Goal: Information Seeking & Learning: Compare options

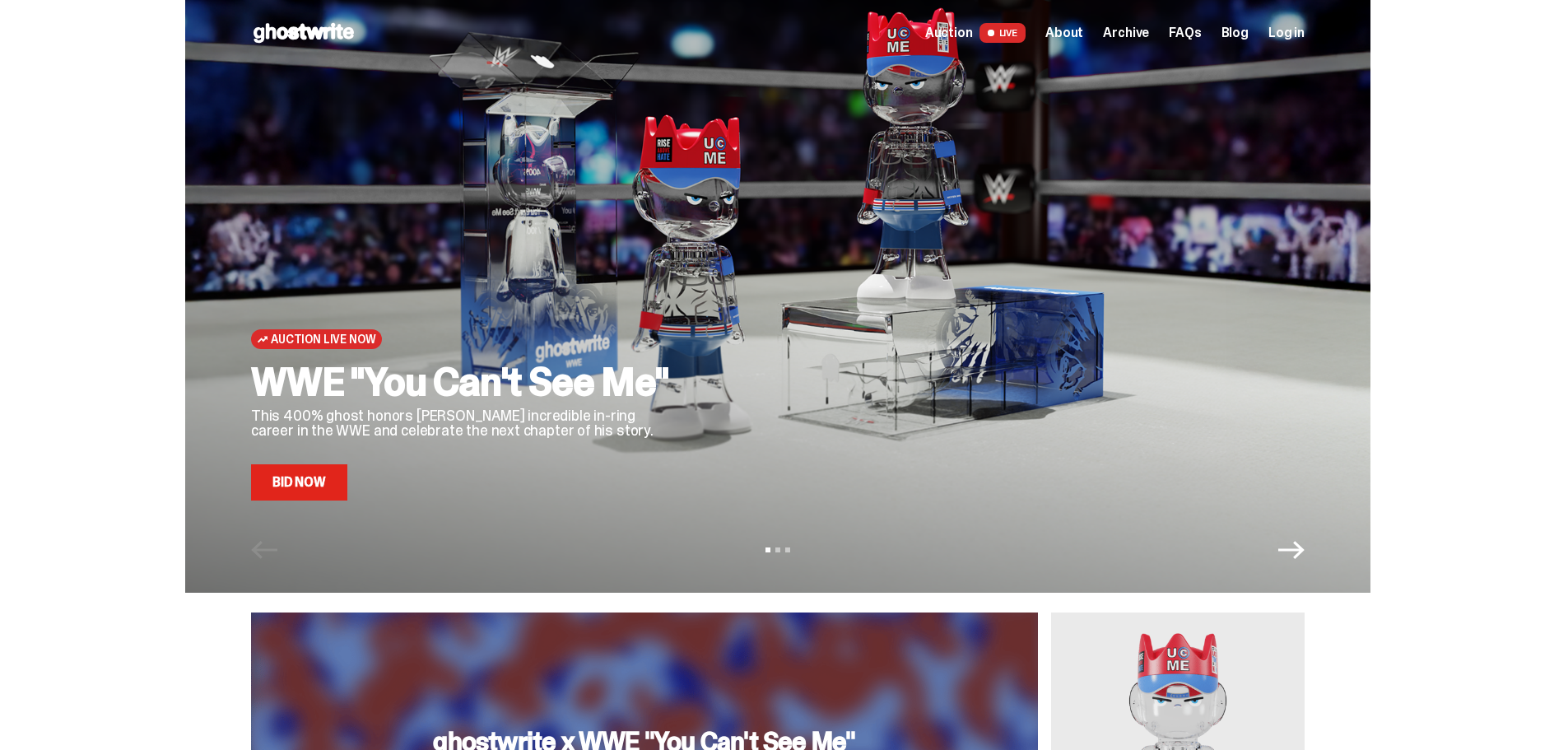
click at [323, 486] on link "Bid Now" at bounding box center [298, 483] width 96 height 36
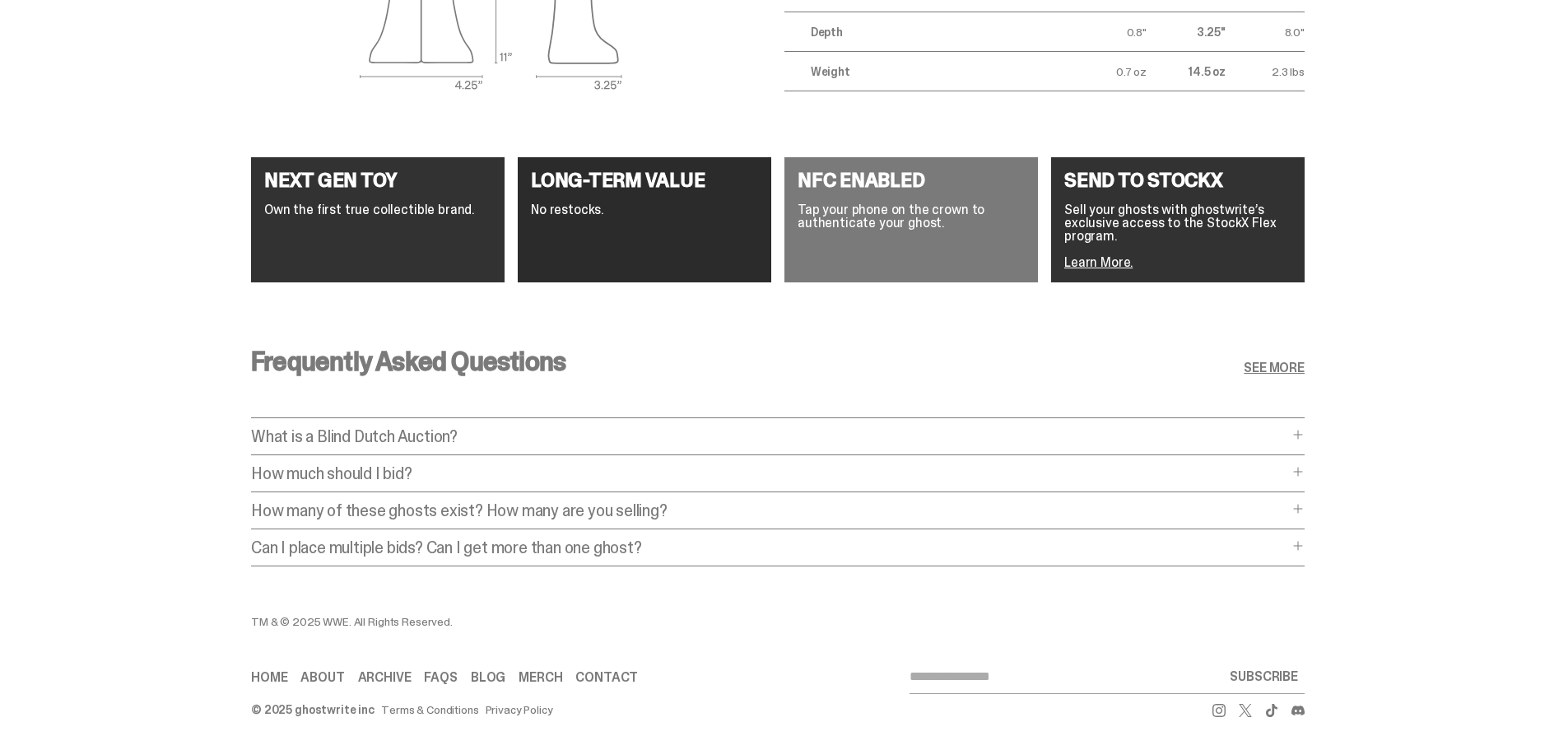
scroll to position [2920, 0]
click at [674, 503] on p "How many of these ghosts exist? How many are you selling?" at bounding box center [769, 510] width 1037 height 16
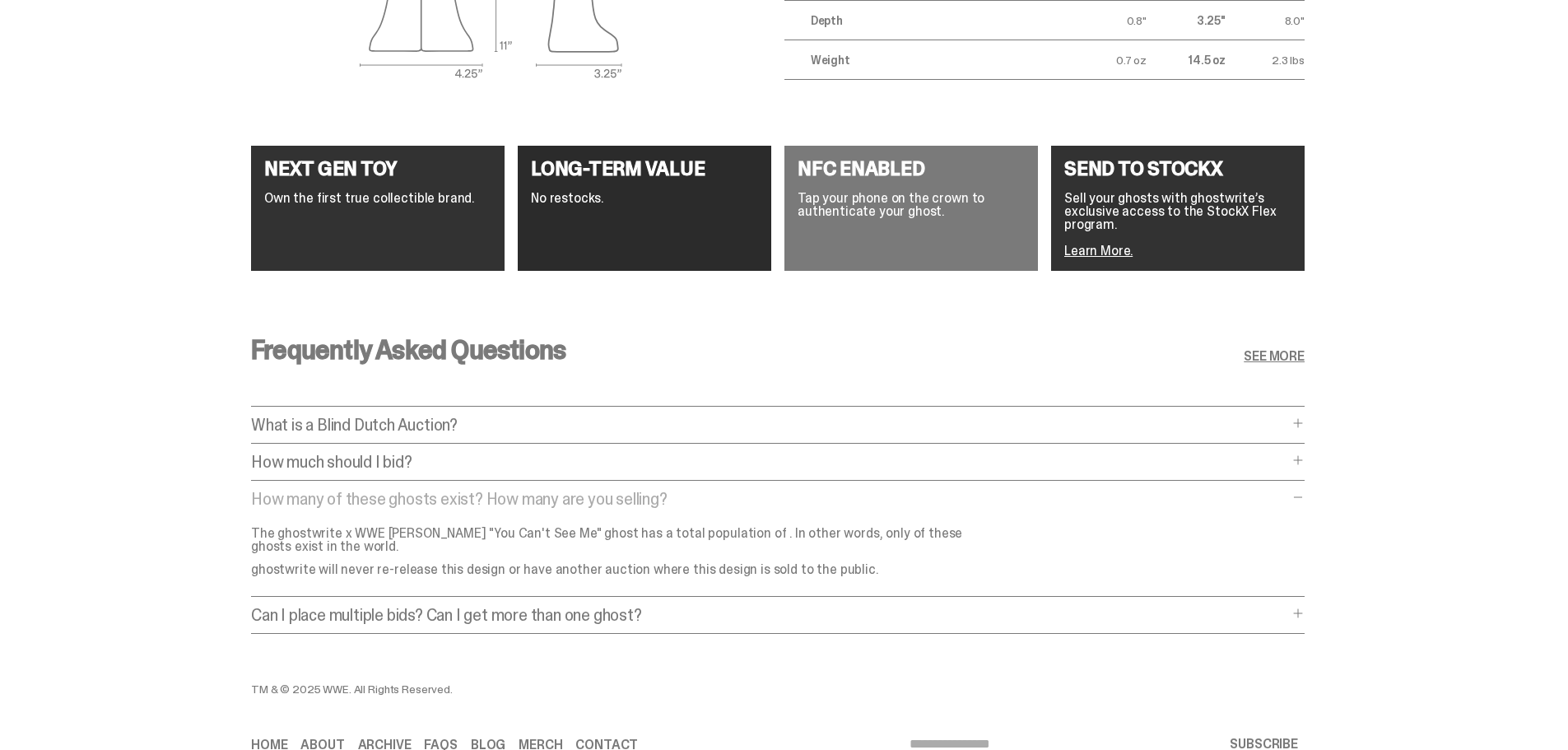
click at [676, 608] on p "Can I place multiple bids? Can I get more than one ghost?" at bounding box center [769, 615] width 1037 height 16
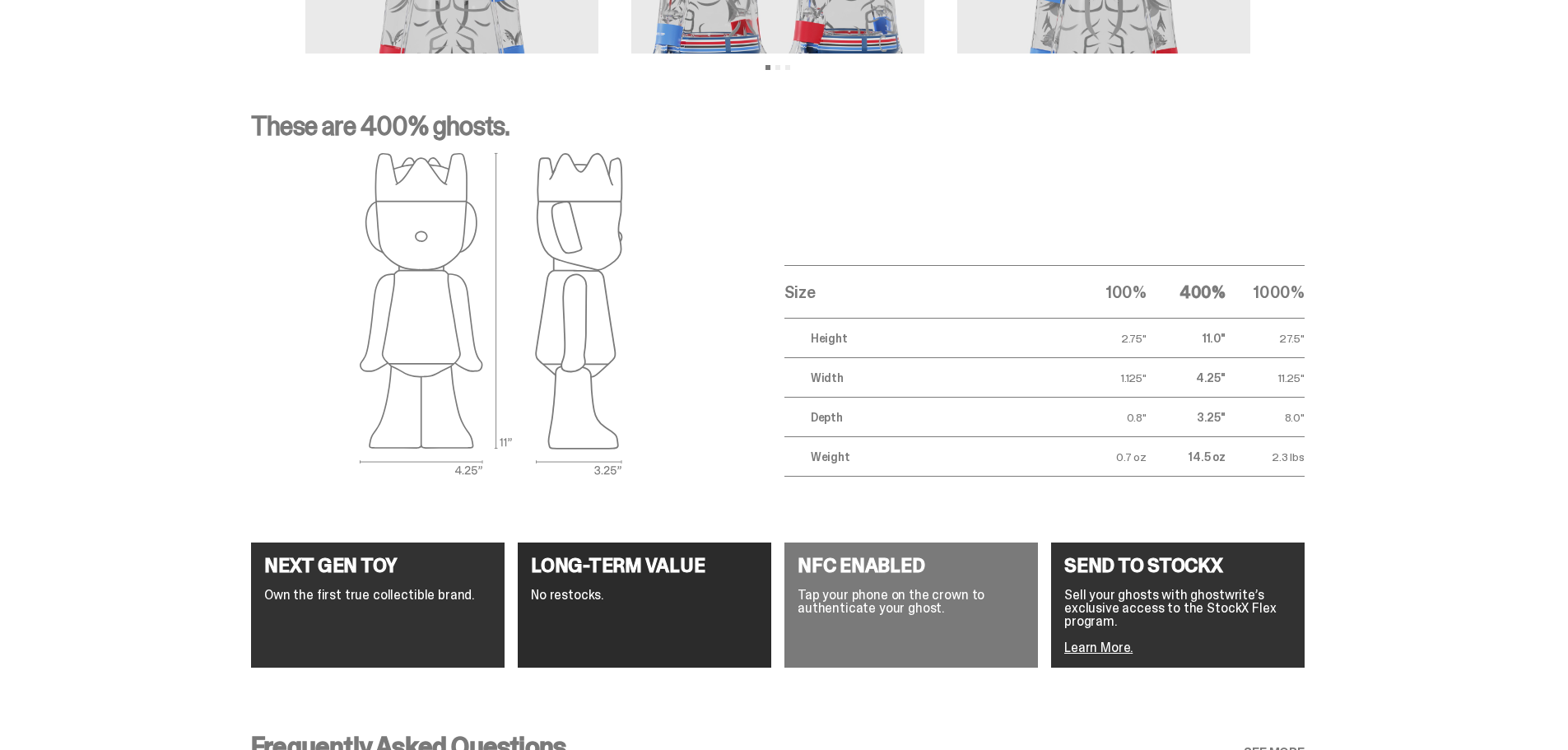
scroll to position [2516, 0]
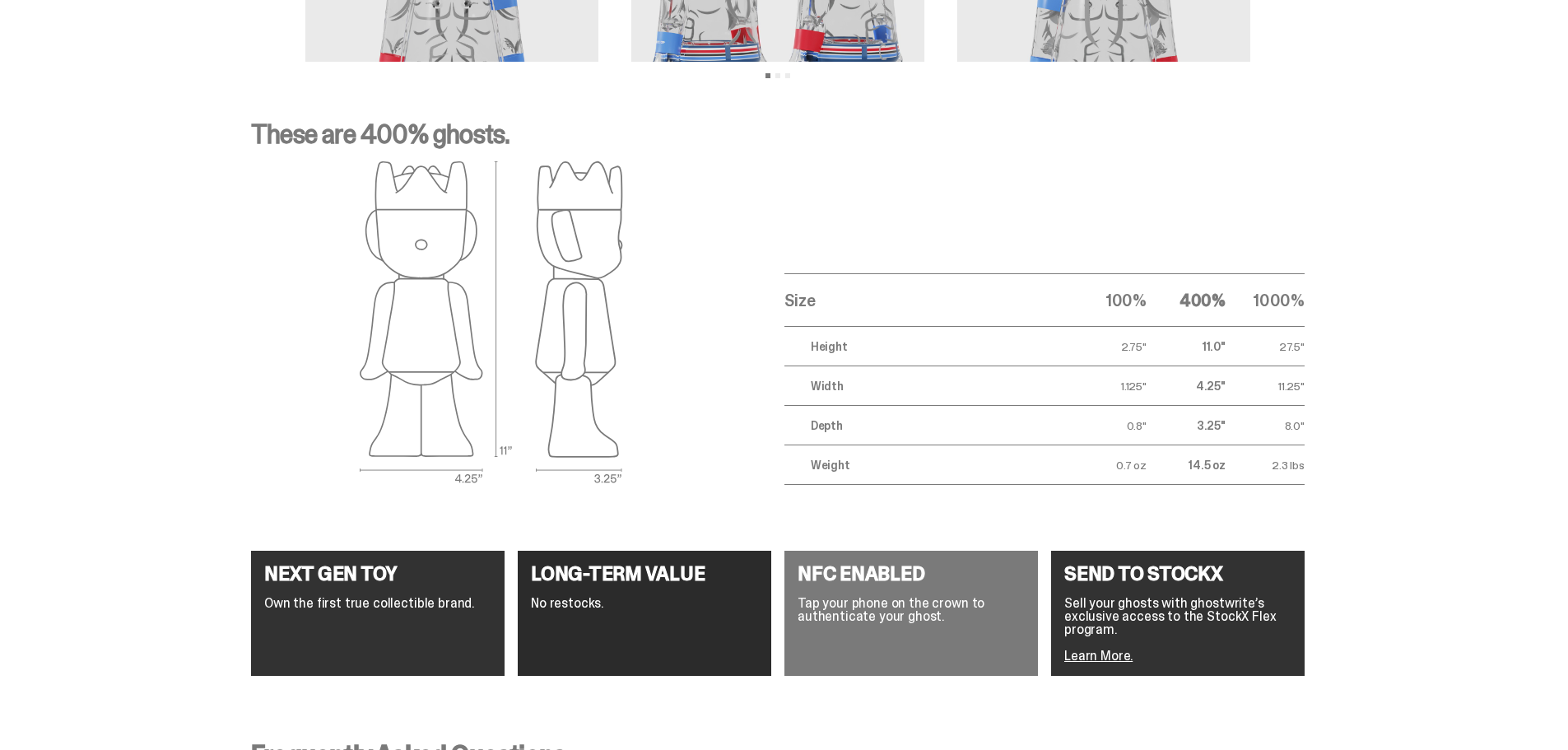
click at [1112, 653] on link "Learn More." at bounding box center [1098, 656] width 68 height 17
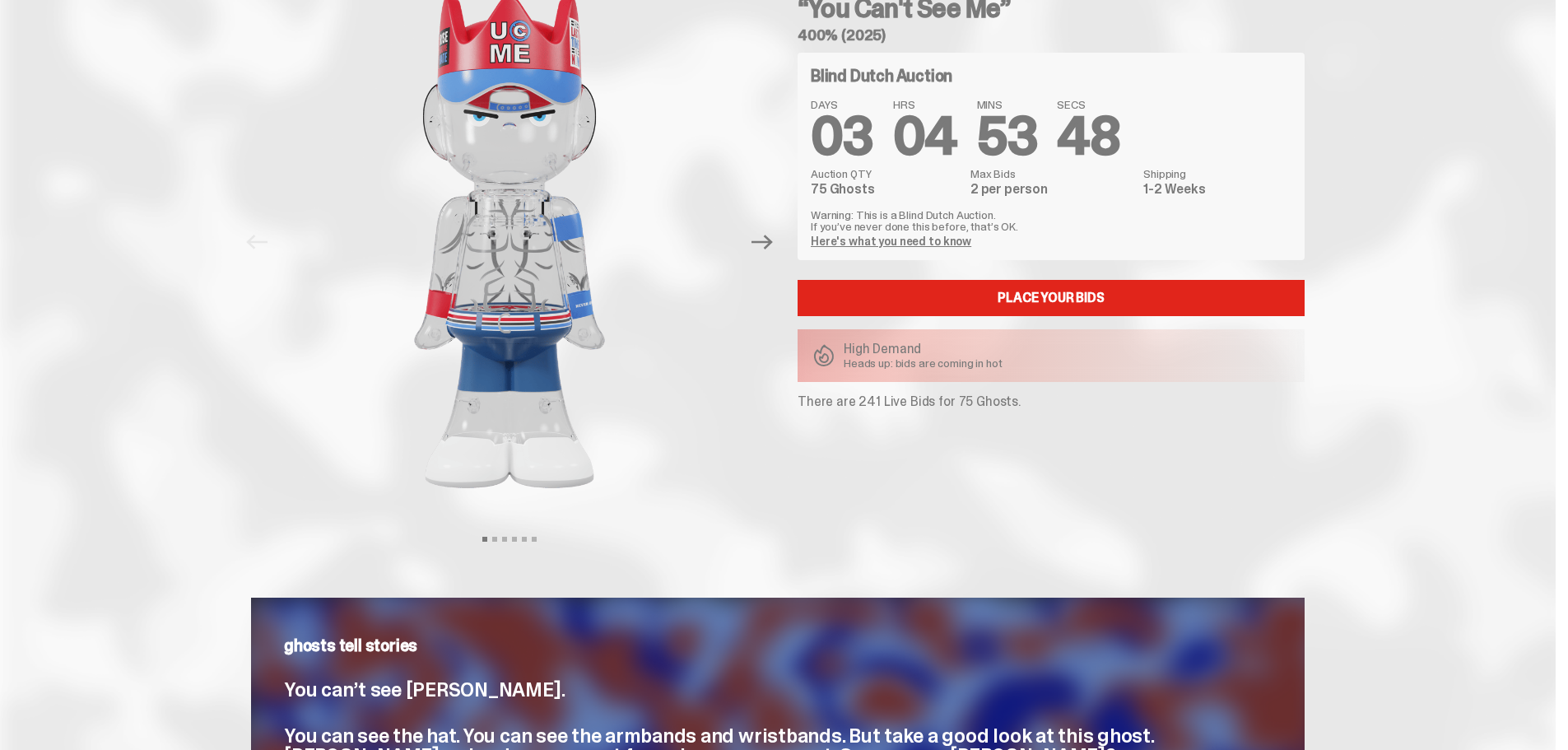
scroll to position [0, 0]
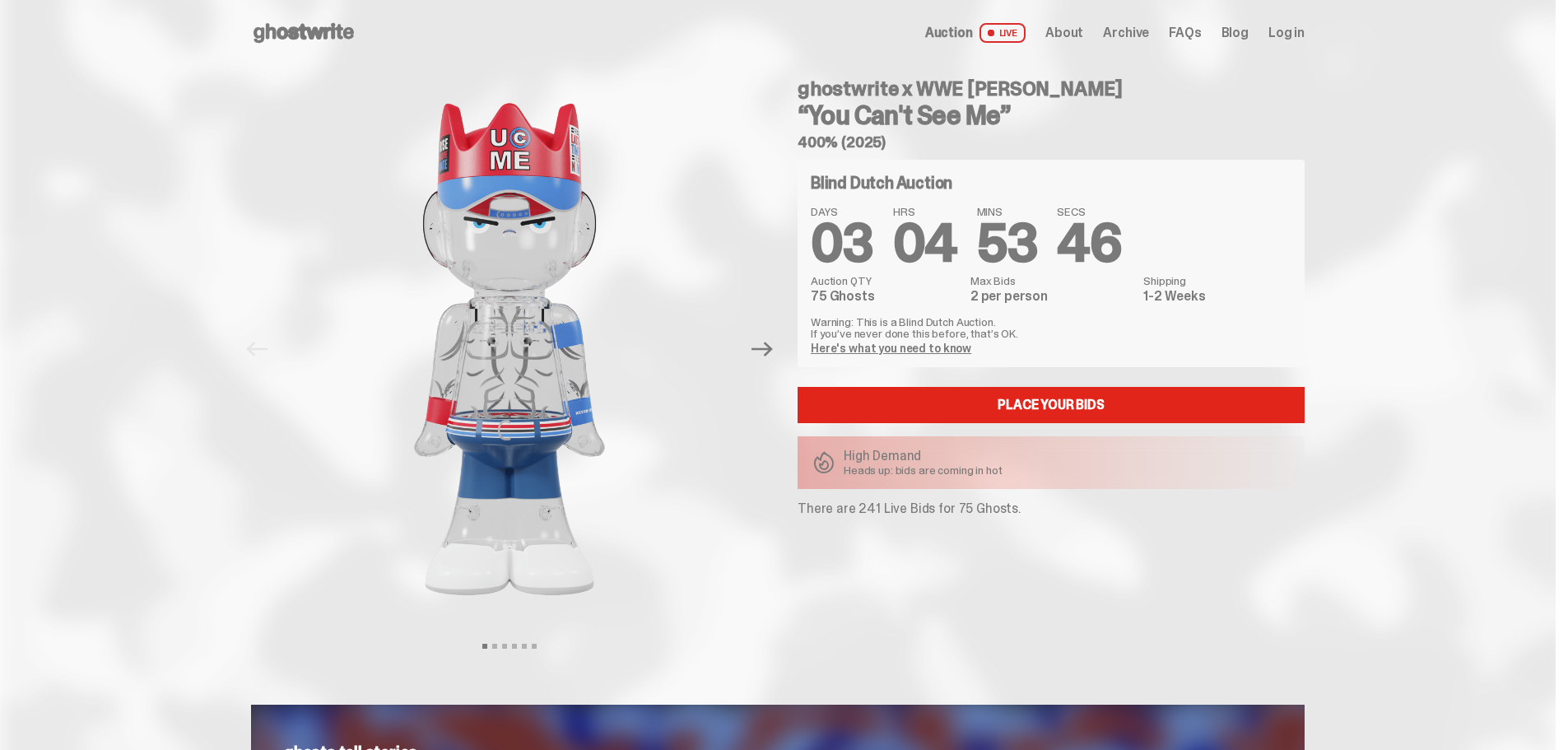
click at [973, 28] on span "Auction" at bounding box center [949, 32] width 48 height 13
click at [1013, 26] on span "LIVE" at bounding box center [1003, 33] width 47 height 20
click at [1083, 34] on span "About" at bounding box center [1065, 32] width 38 height 13
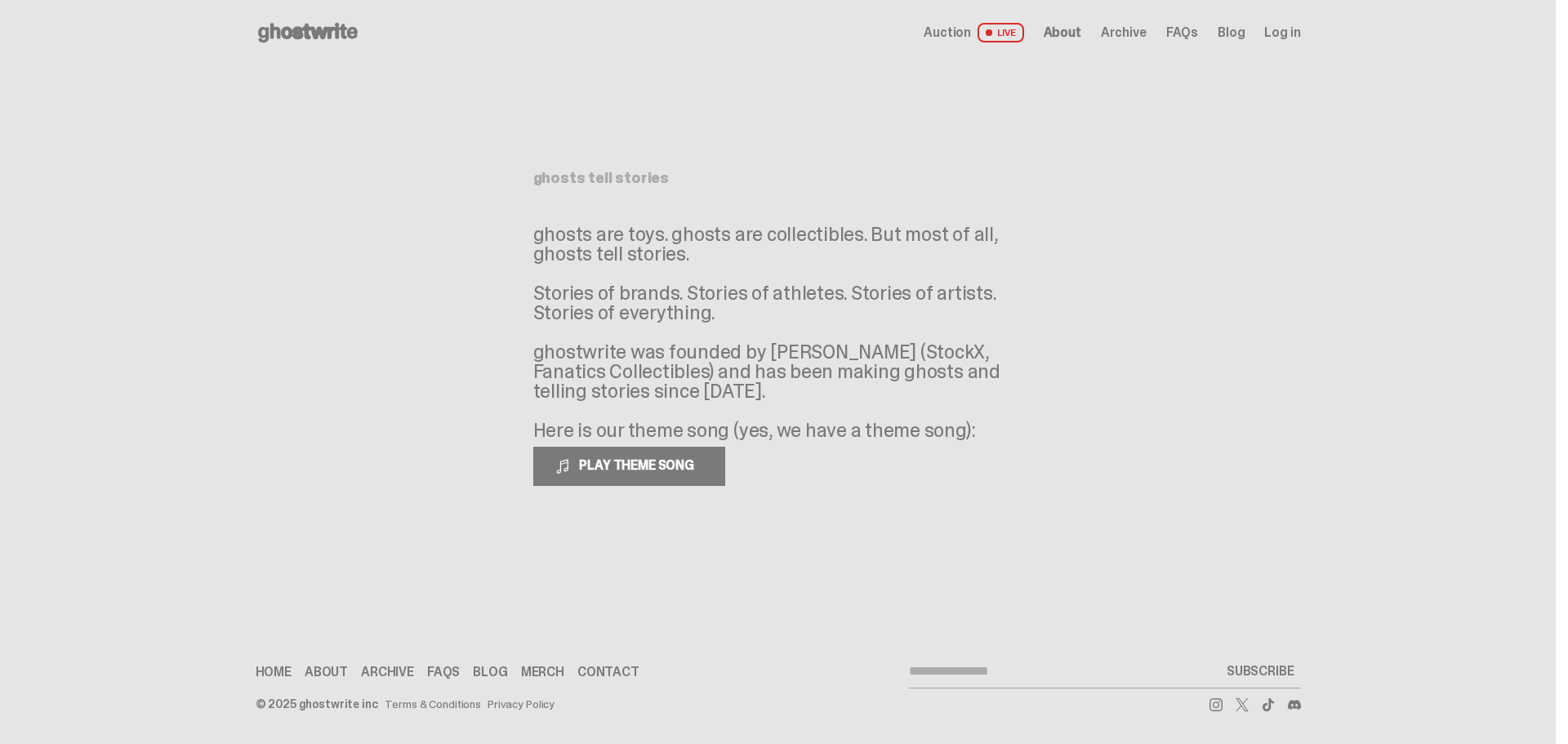
click at [1113, 32] on span "Archive" at bounding box center [1123, 32] width 45 height 13
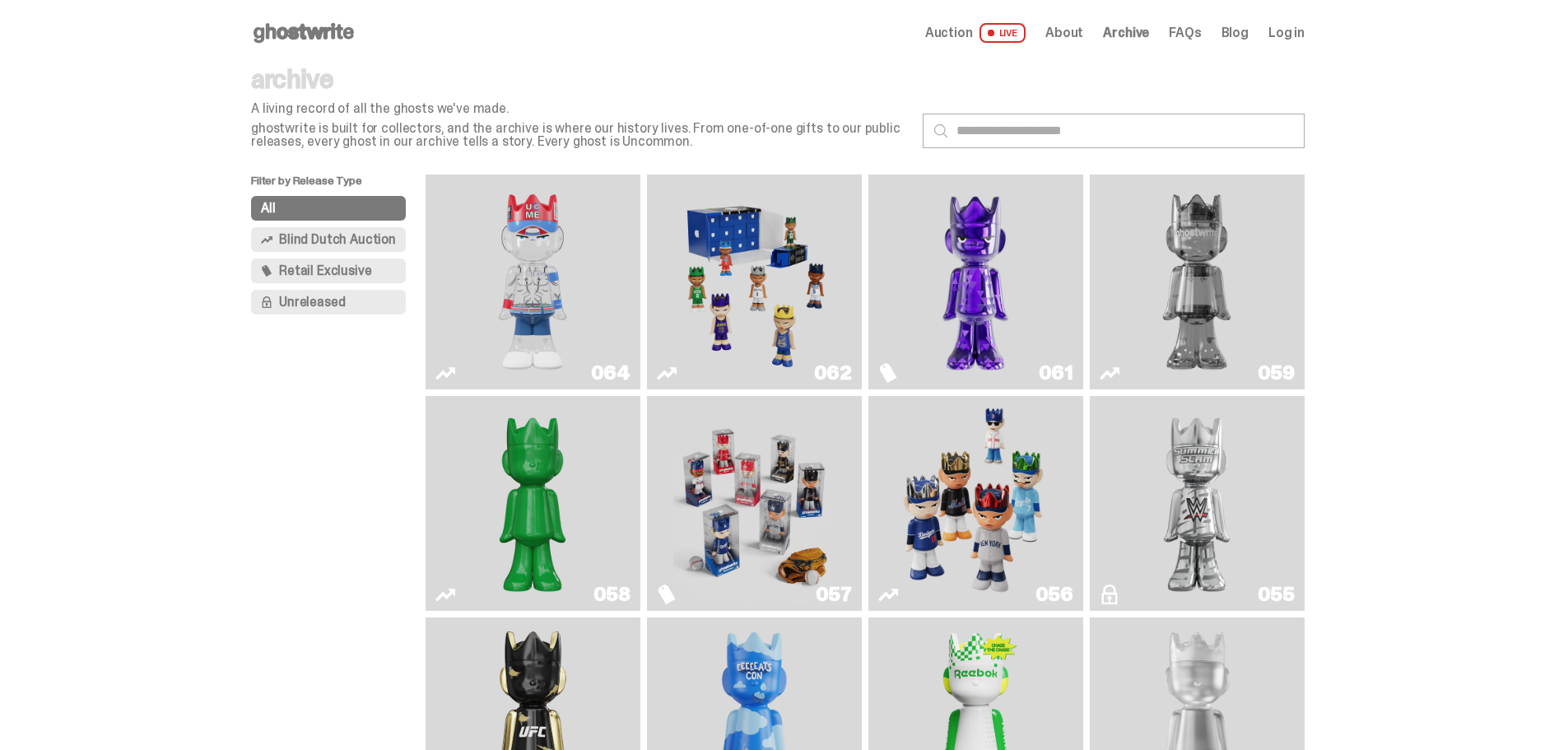
click at [540, 306] on img "You Can't See Me" at bounding box center [533, 281] width 162 height 202
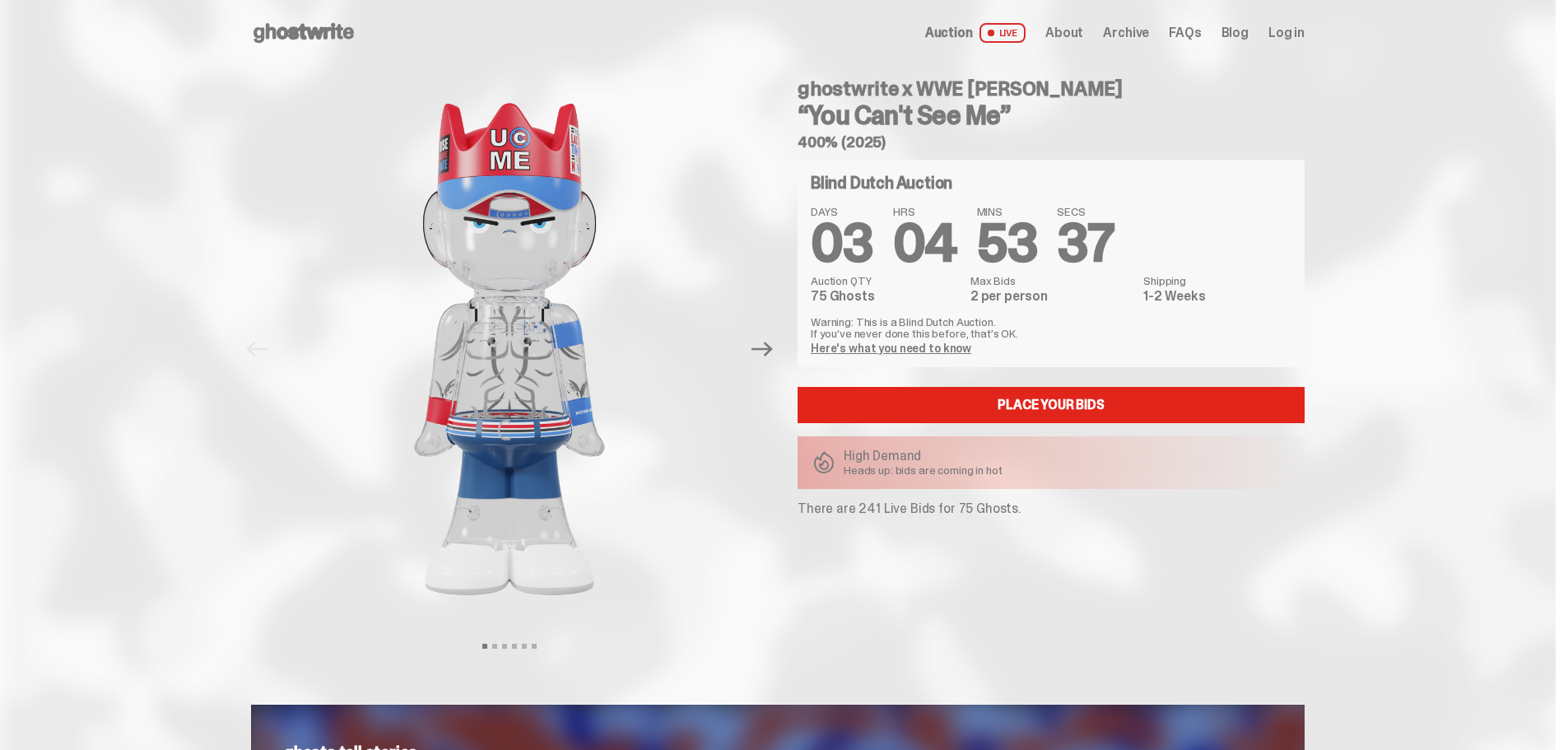
click at [1084, 33] on span "About" at bounding box center [1065, 32] width 38 height 13
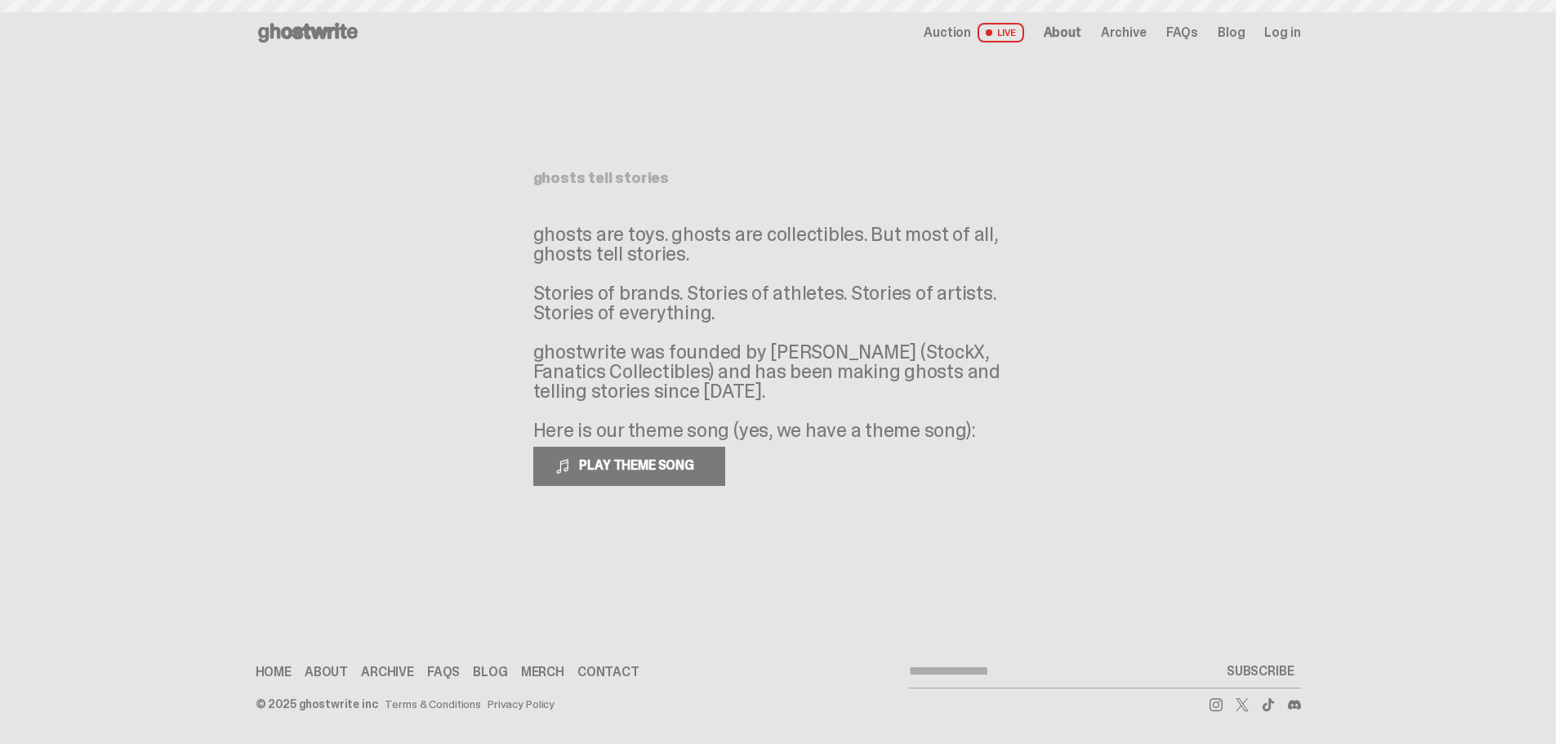
click at [1113, 27] on span "Archive" at bounding box center [1123, 32] width 45 height 13
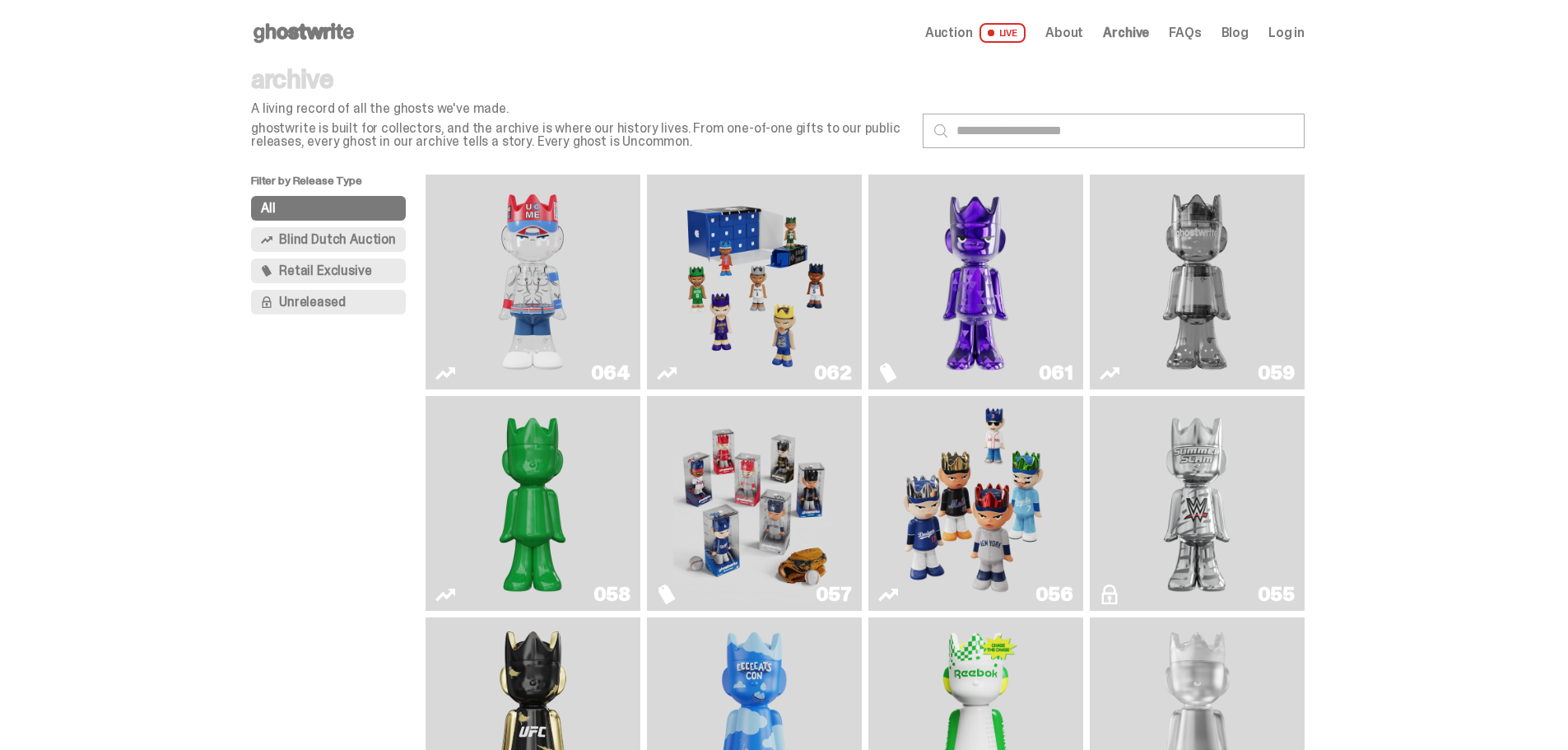
click at [764, 255] on img "Game Face (2025)" at bounding box center [754, 281] width 162 height 202
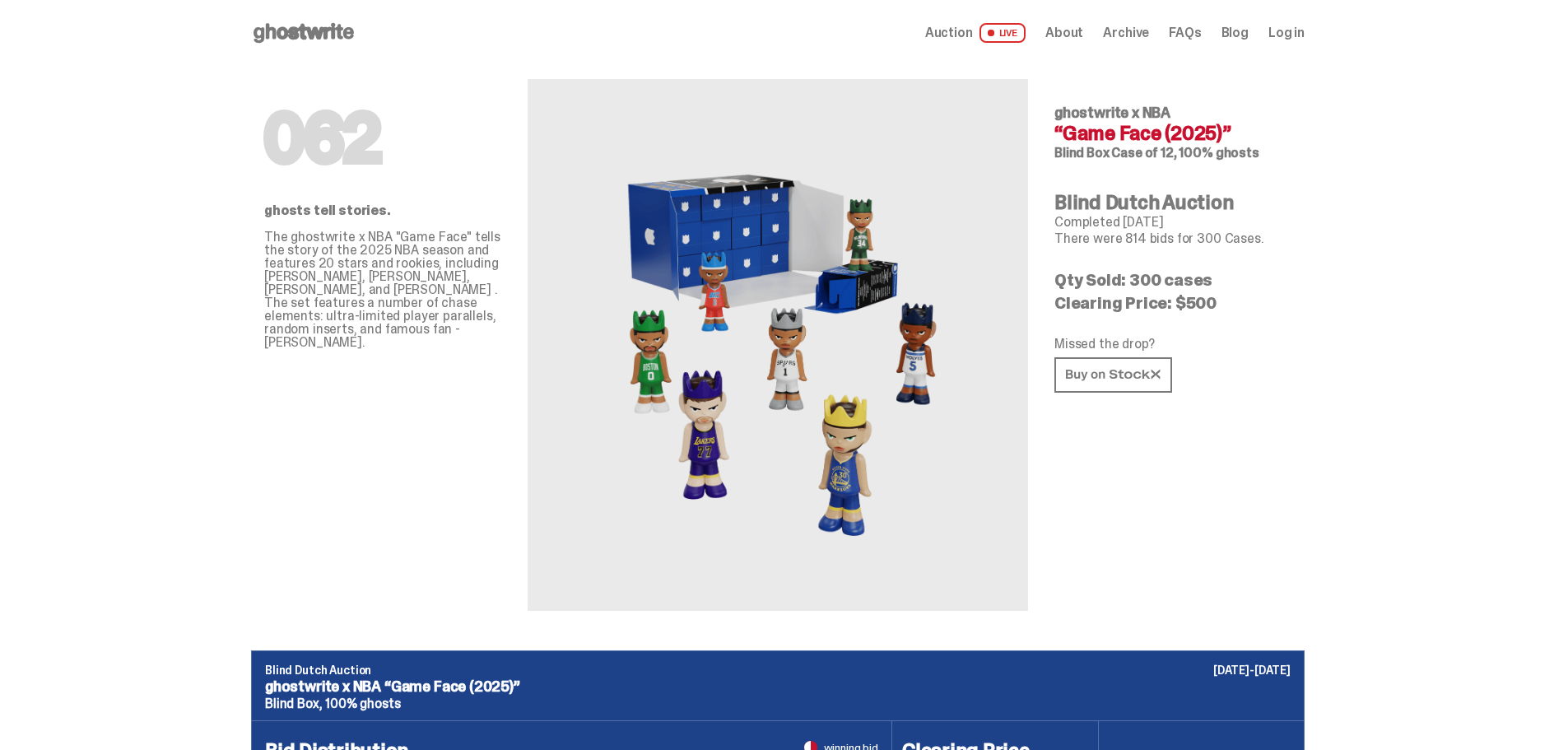
click at [320, 34] on use at bounding box center [304, 33] width 100 height 20
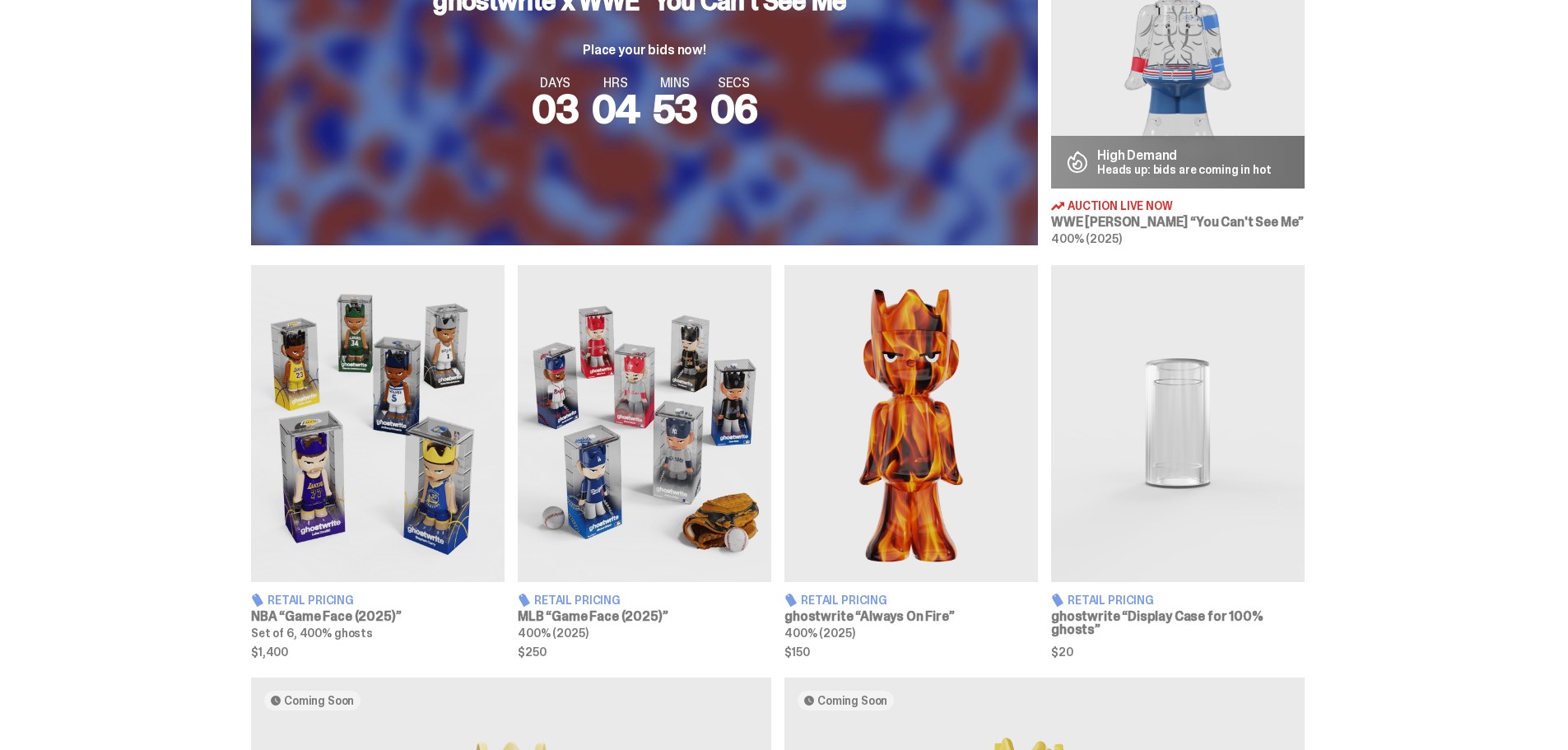
scroll to position [824, 0]
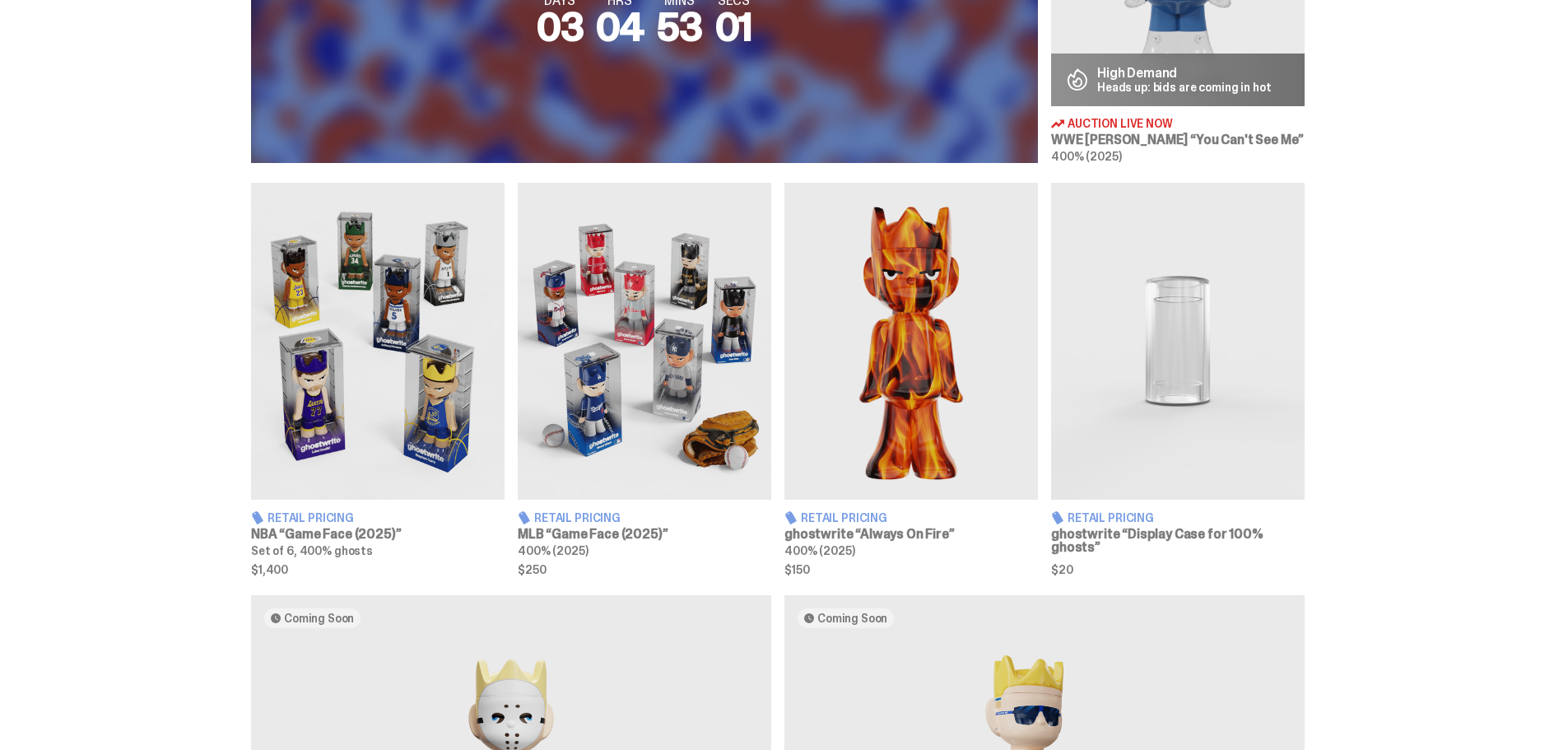
click at [911, 349] on img at bounding box center [911, 341] width 253 height 317
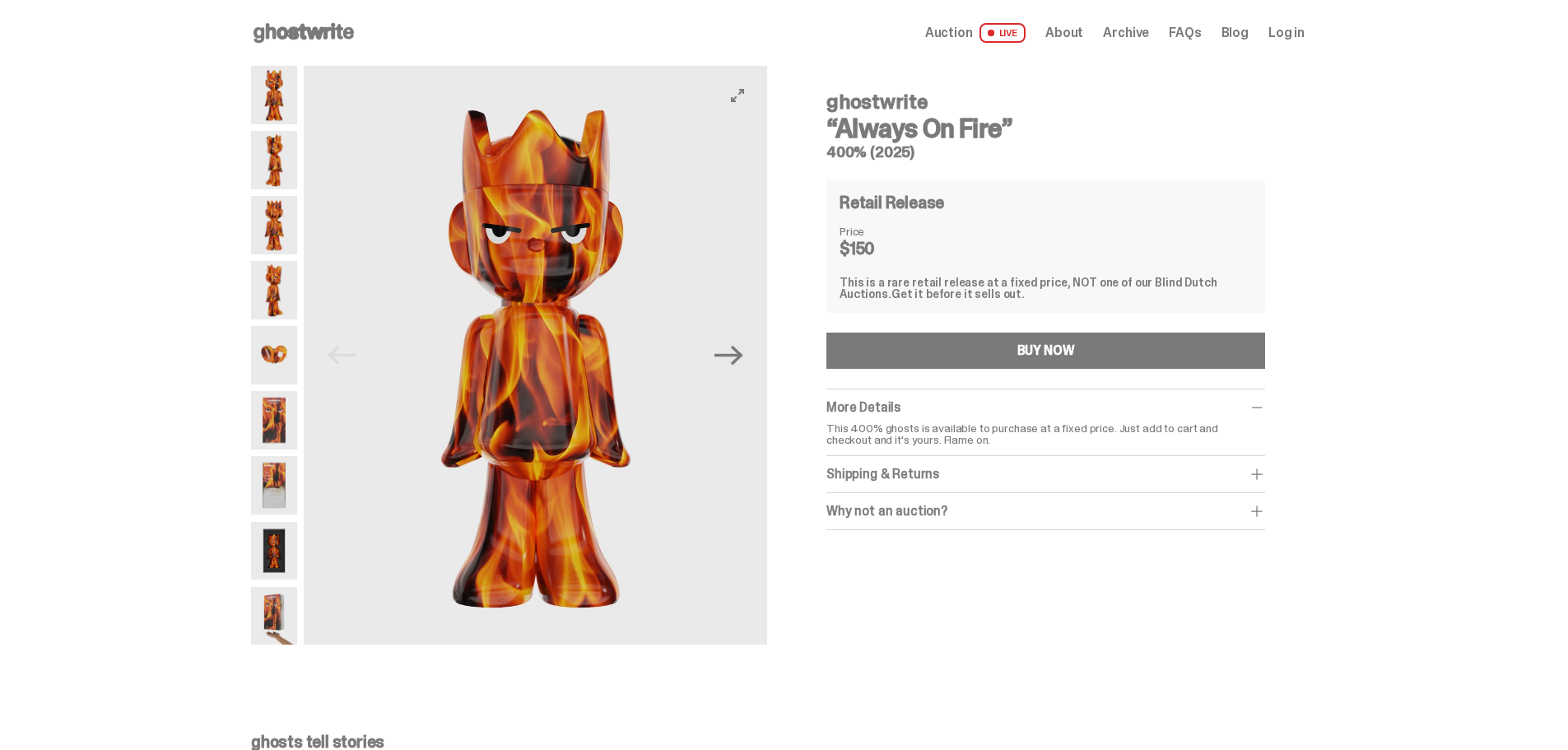
click at [717, 354] on button "Next" at bounding box center [729, 356] width 36 height 36
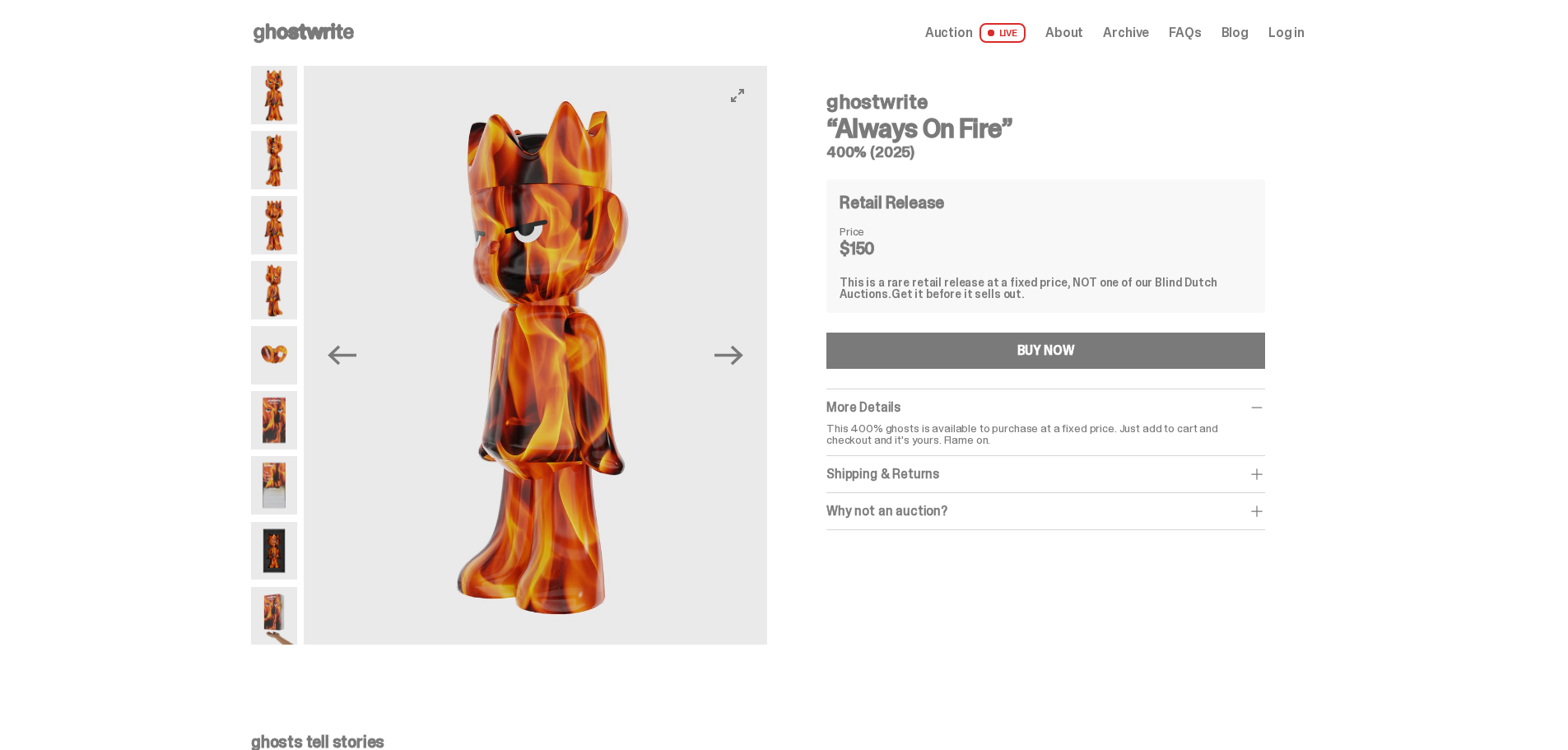
click at [717, 354] on button "Next" at bounding box center [729, 356] width 36 height 36
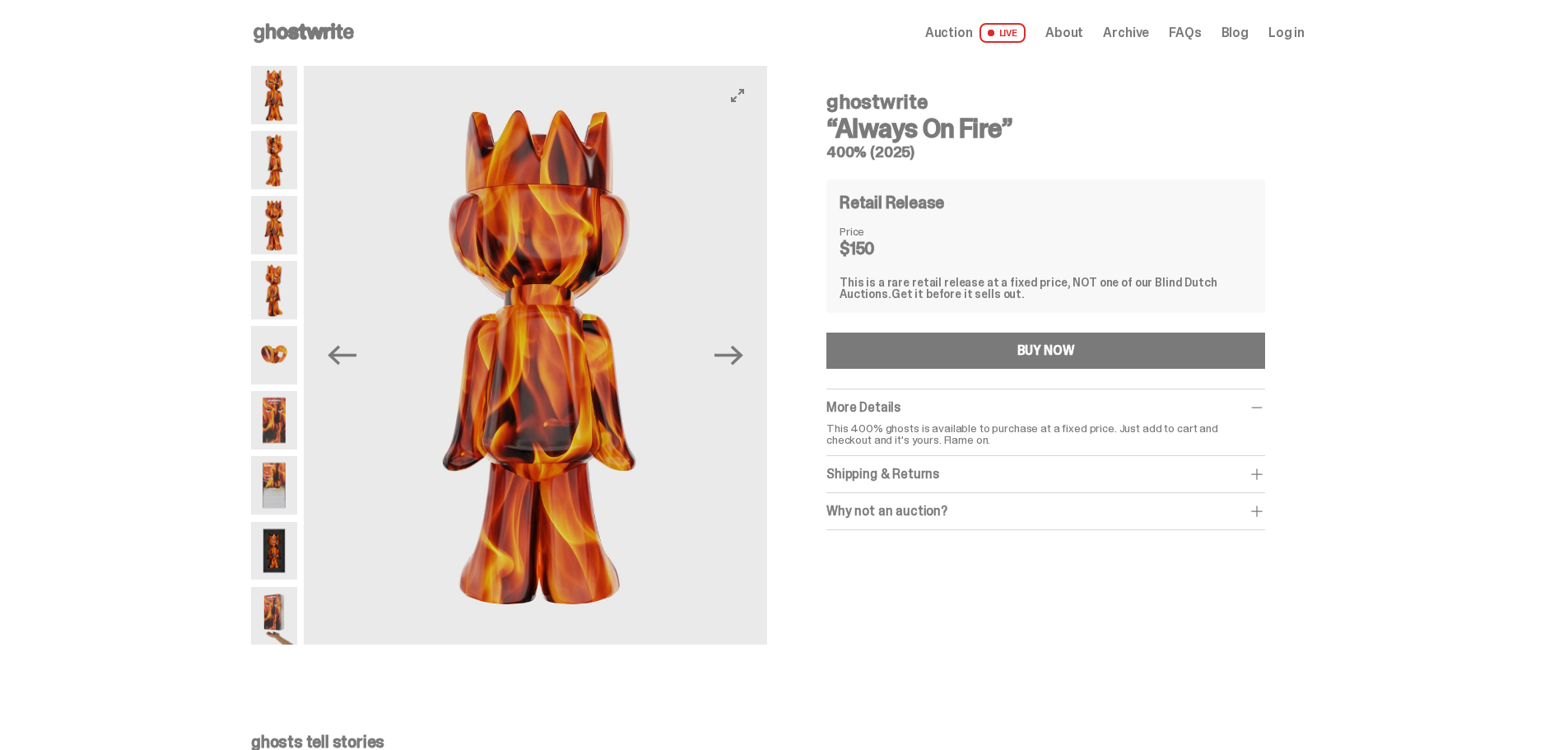
click at [717, 354] on button "Next" at bounding box center [729, 356] width 36 height 36
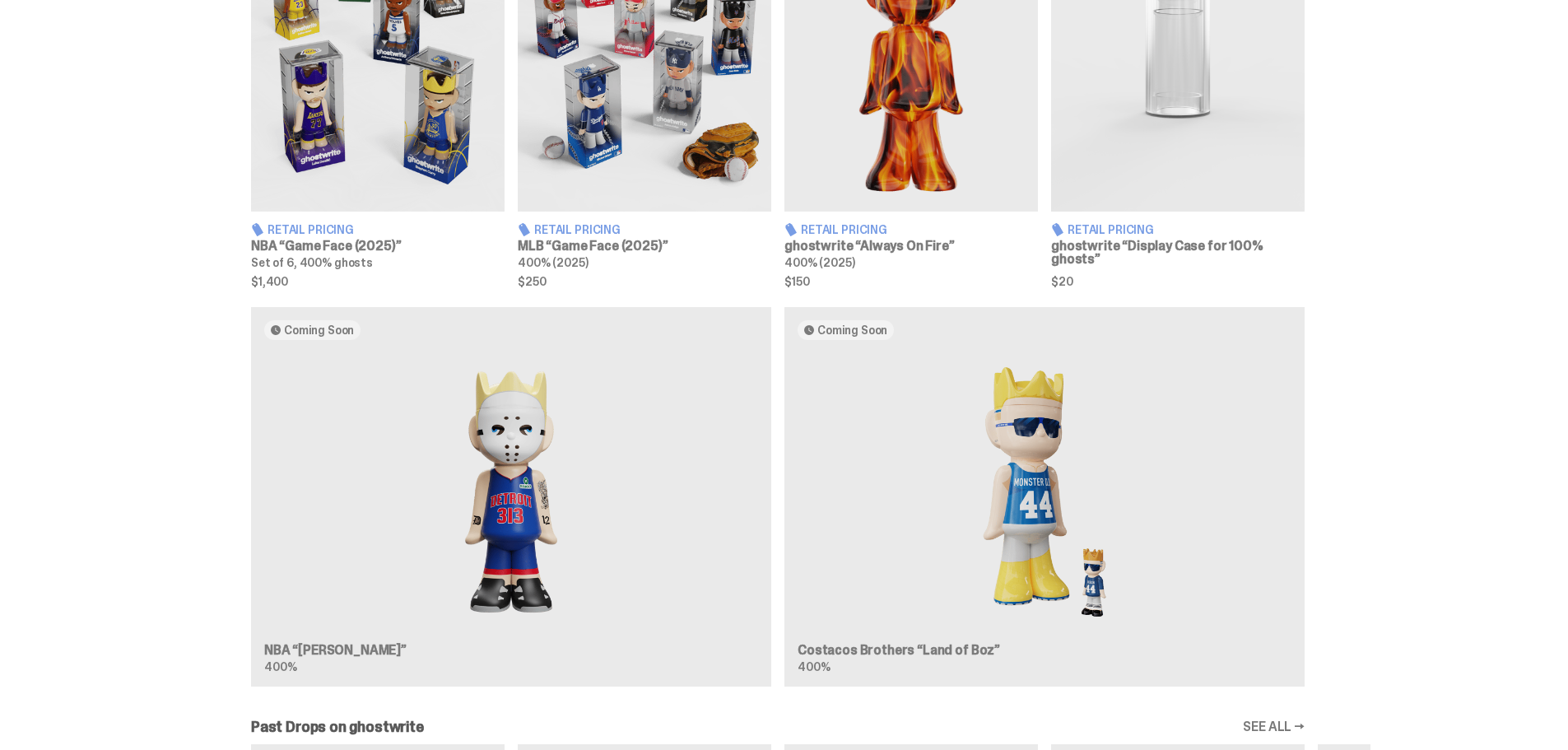
scroll to position [1317, 0]
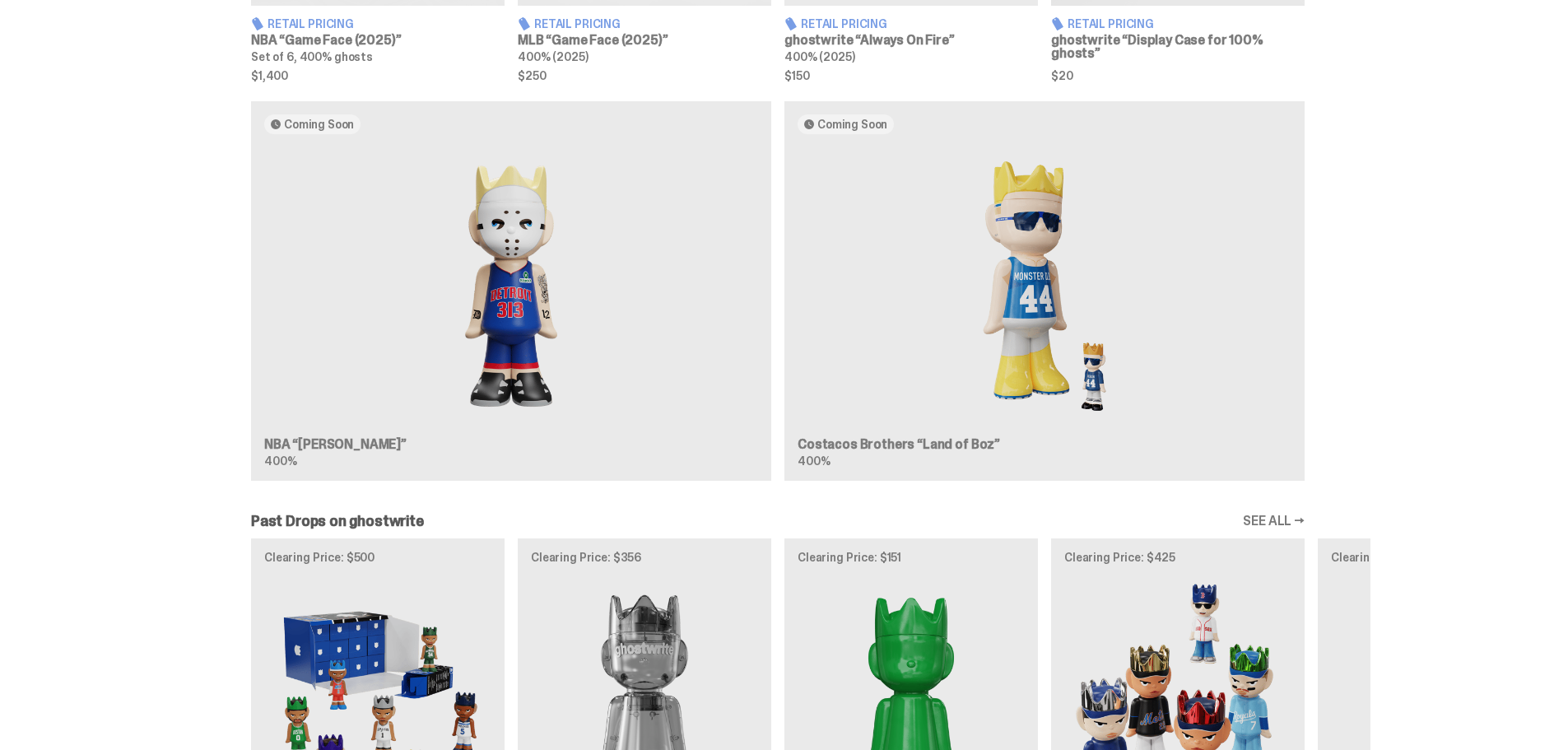
click at [505, 286] on div "Coming Soon NBA “[PERSON_NAME]” 400% Coming Soon Costacos Brothers “Land of Boz…" at bounding box center [778, 298] width 1186 height 394
click at [583, 299] on div "Coming Soon NBA “[PERSON_NAME]” 400% Coming Soon Costacos Brothers “Land of Boz…" at bounding box center [778, 298] width 1186 height 394
click at [516, 293] on div "Coming Soon NBA “[PERSON_NAME]” 400% Coming Soon Costacos Brothers “Land of Boz…" at bounding box center [778, 298] width 1186 height 394
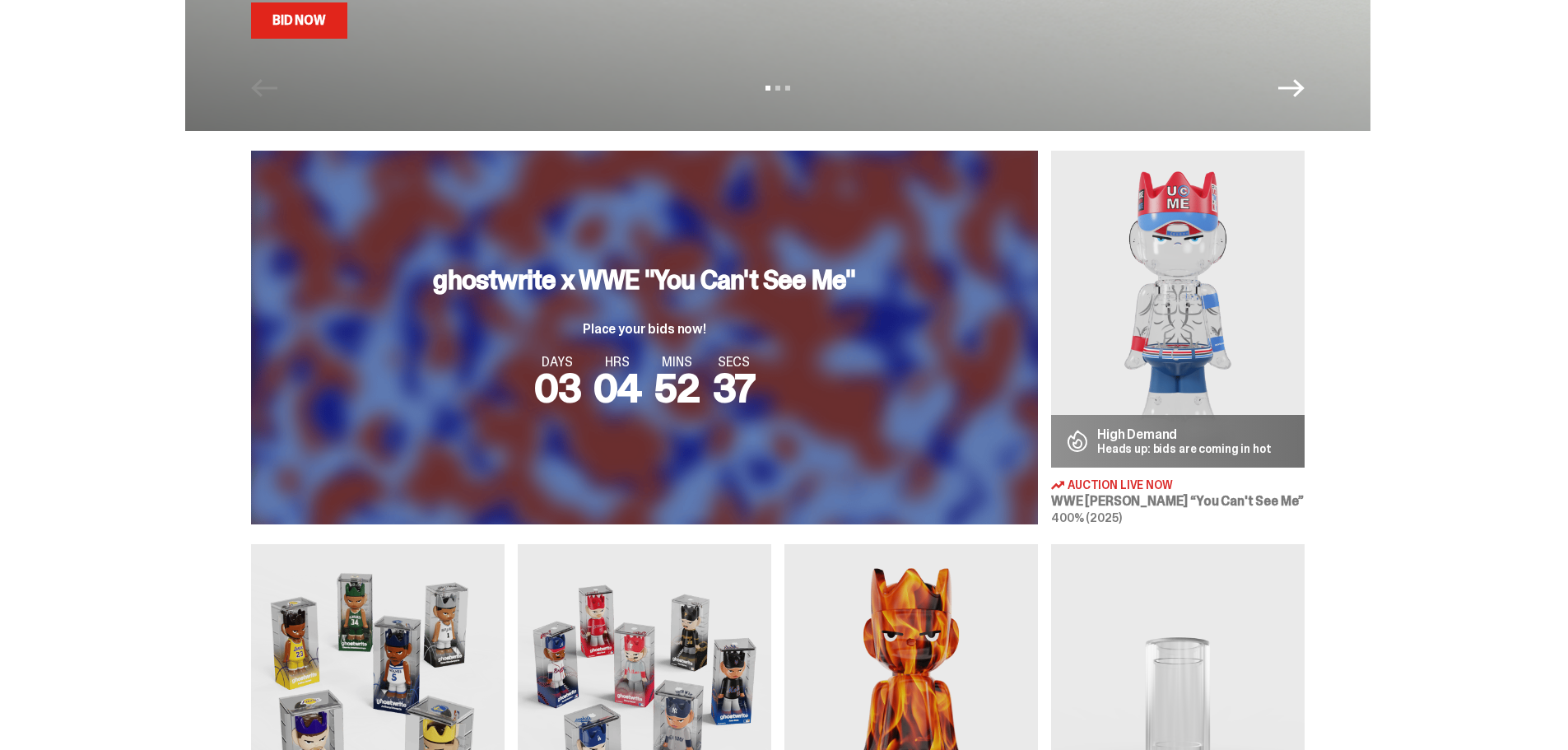
scroll to position [576, 0]
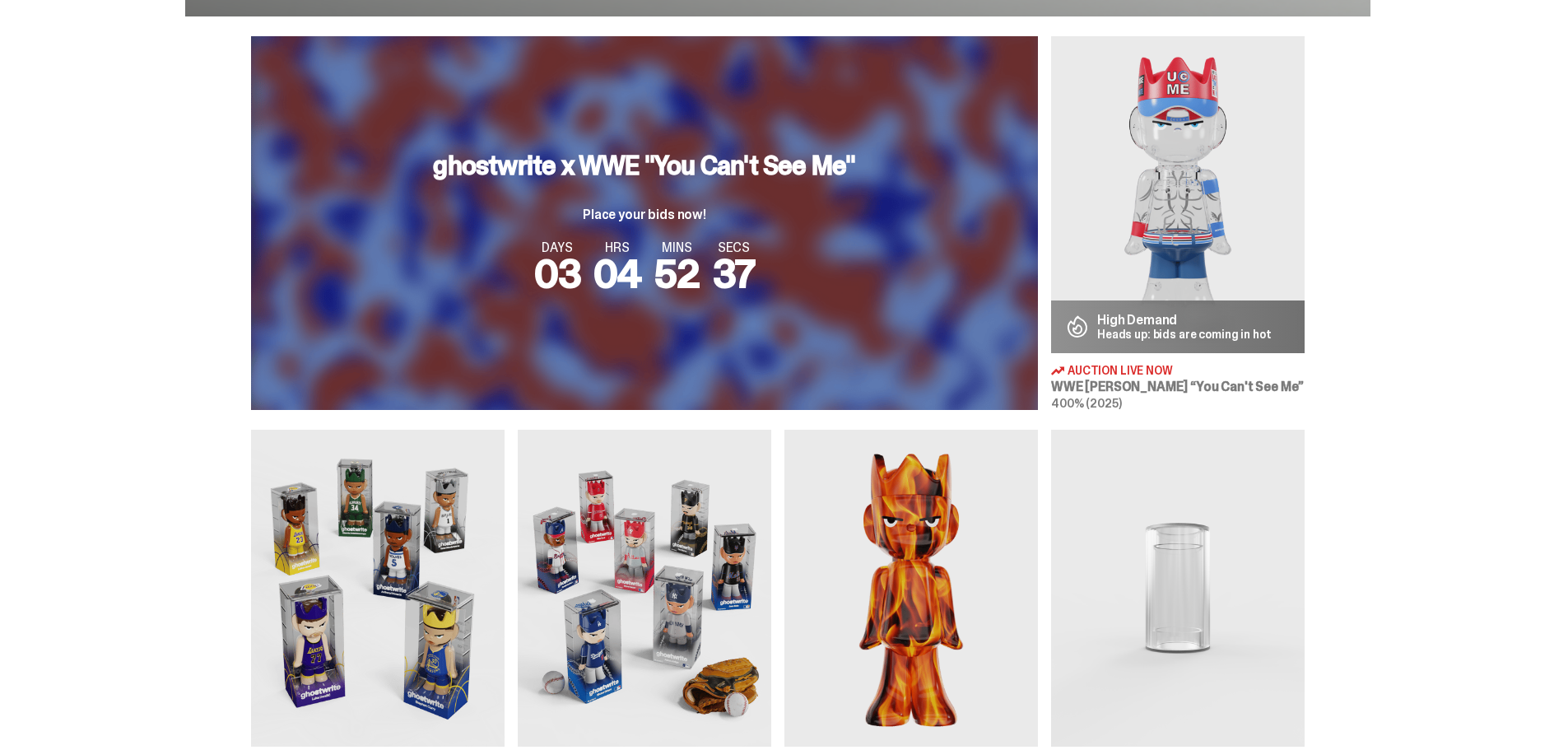
click at [1185, 505] on img at bounding box center [1178, 588] width 253 height 317
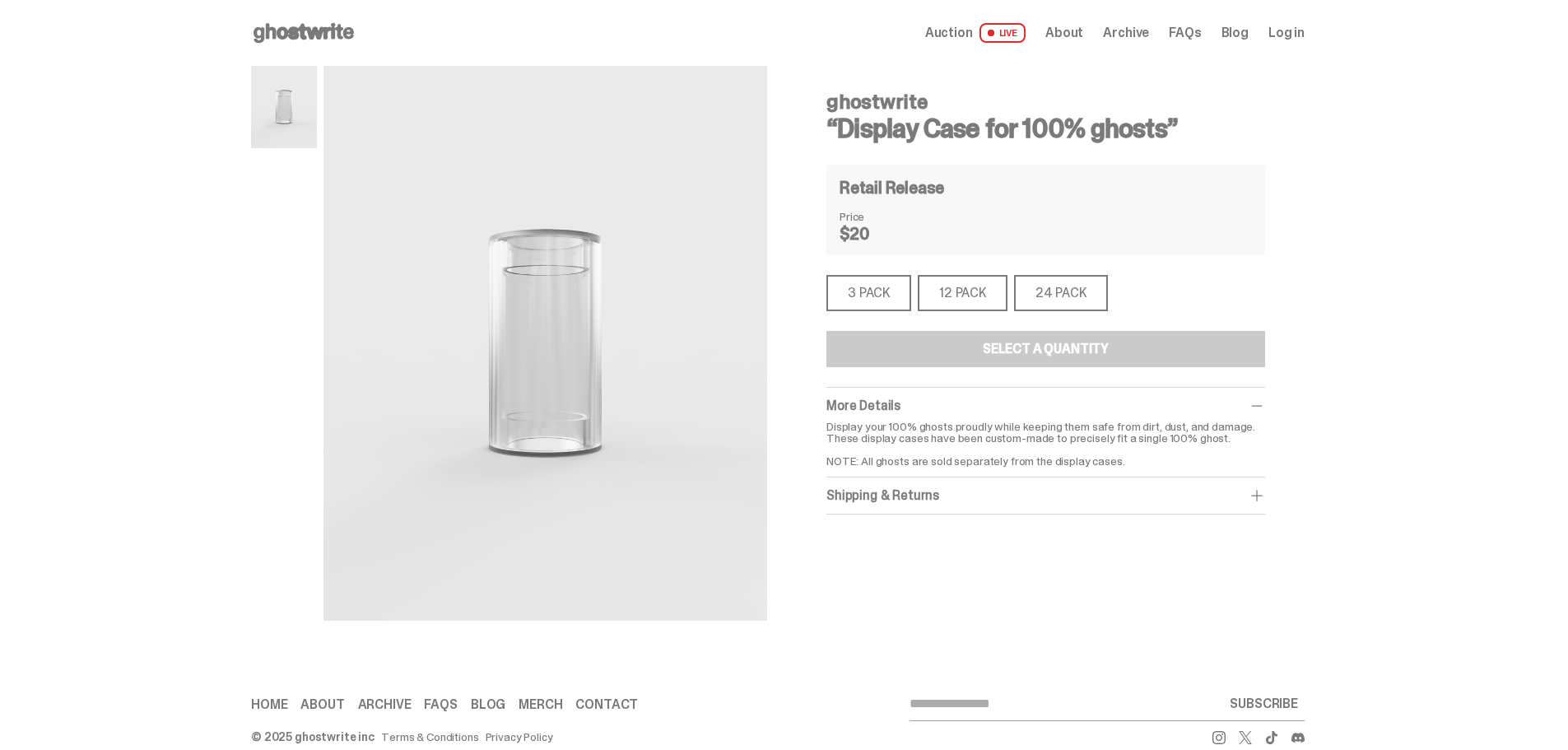
click at [878, 300] on div "3 PACK" at bounding box center [869, 293] width 85 height 36
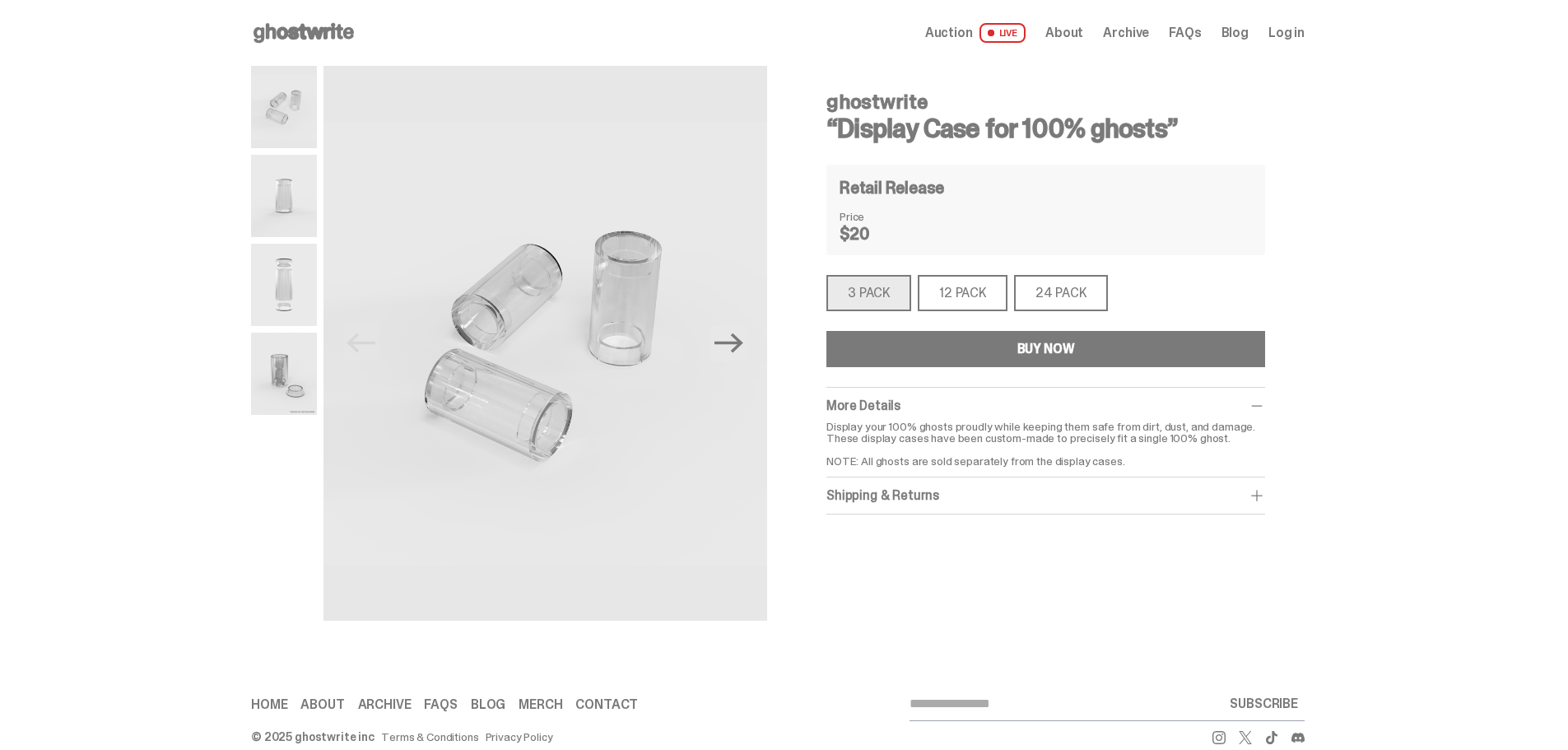
click at [965, 300] on div "12 PACK" at bounding box center [963, 293] width 90 height 36
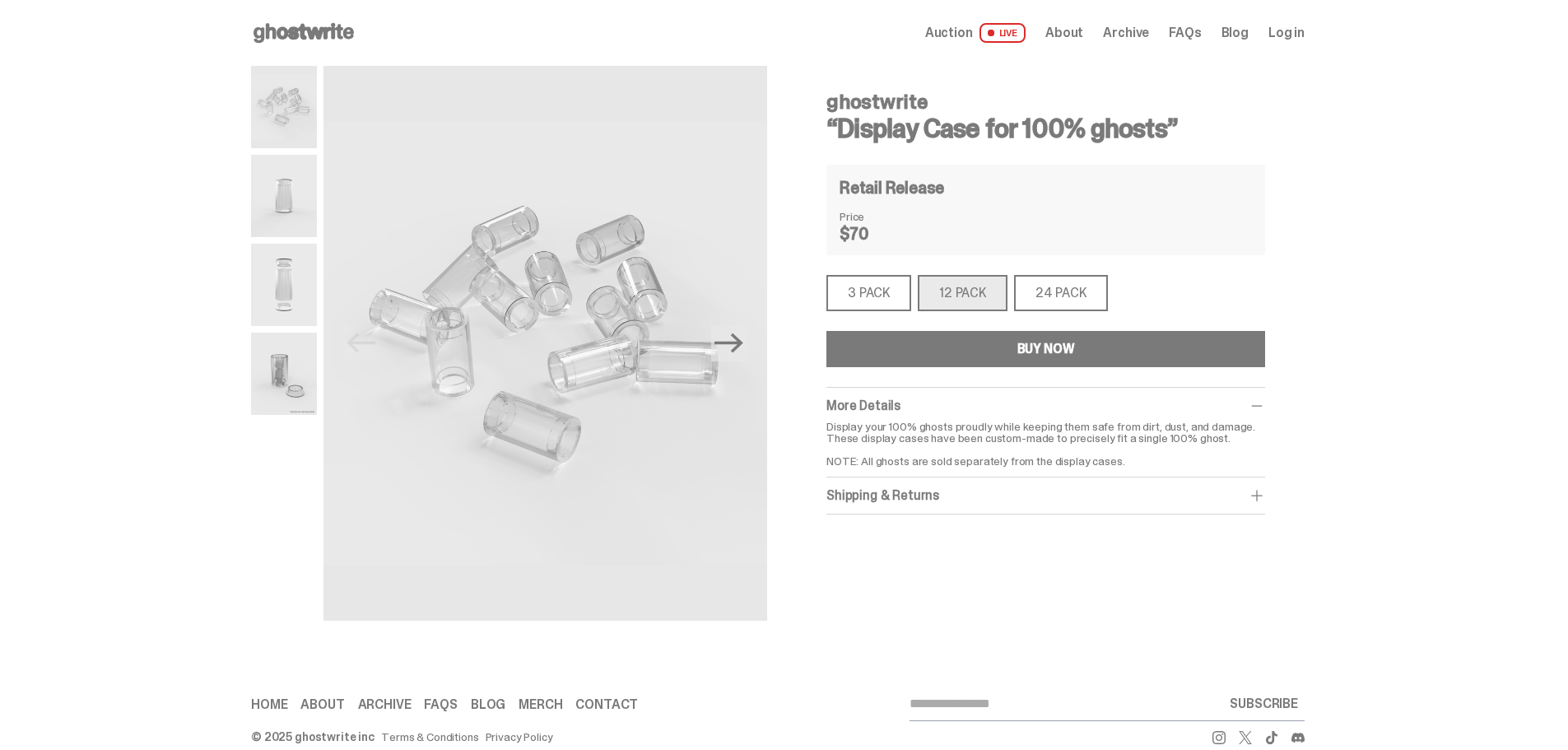
click at [1063, 301] on div "24 PACK" at bounding box center [1061, 293] width 94 height 36
